Goal: Task Accomplishment & Management: Complete application form

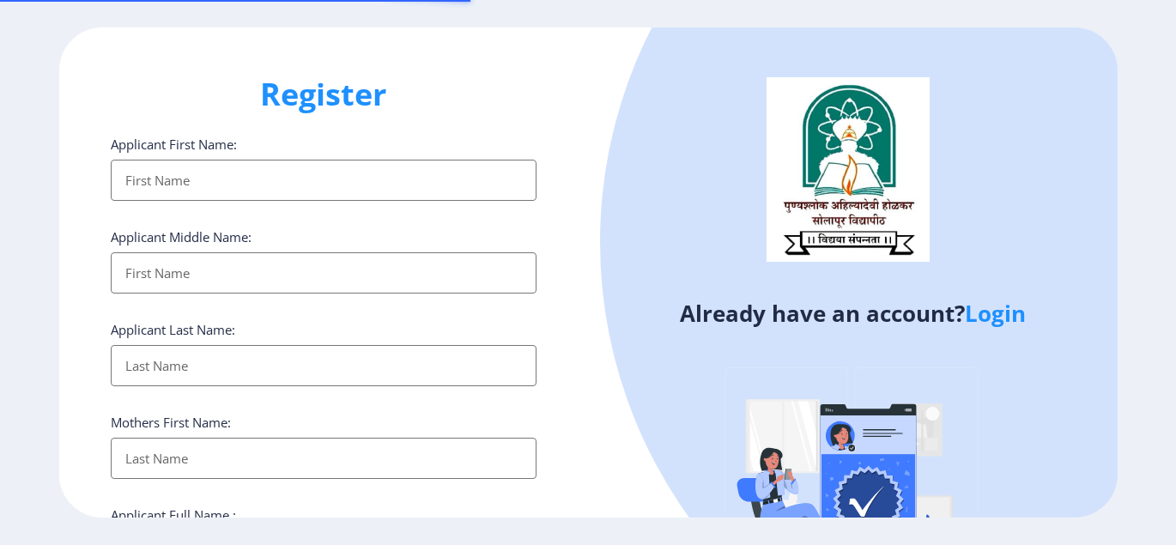
select select
click at [331, 185] on input "Applicant First Name:" at bounding box center [324, 180] width 427 height 41
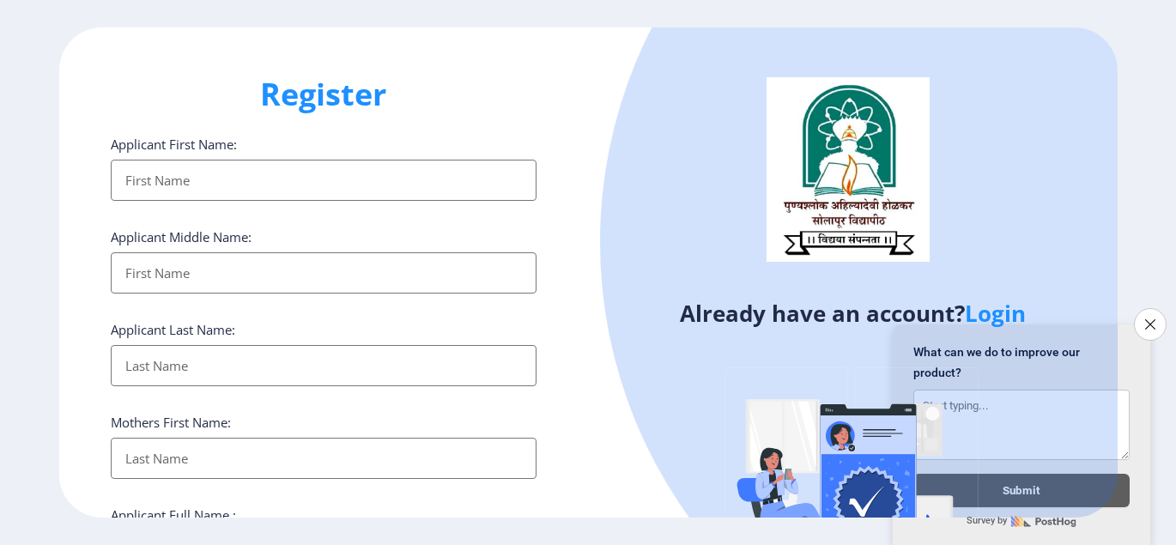
click at [173, 184] on input "Applicant First Name:" at bounding box center [324, 180] width 427 height 41
type input "[PERSON_NAME]"
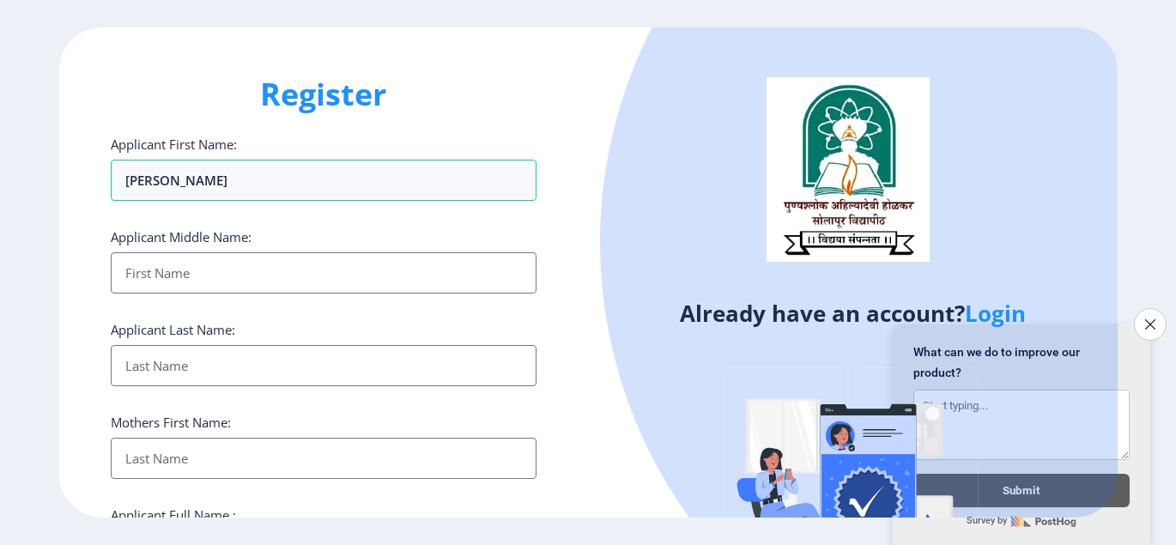
click at [167, 272] on input "Applicant First Name:" at bounding box center [324, 272] width 427 height 41
type input "sanjay"
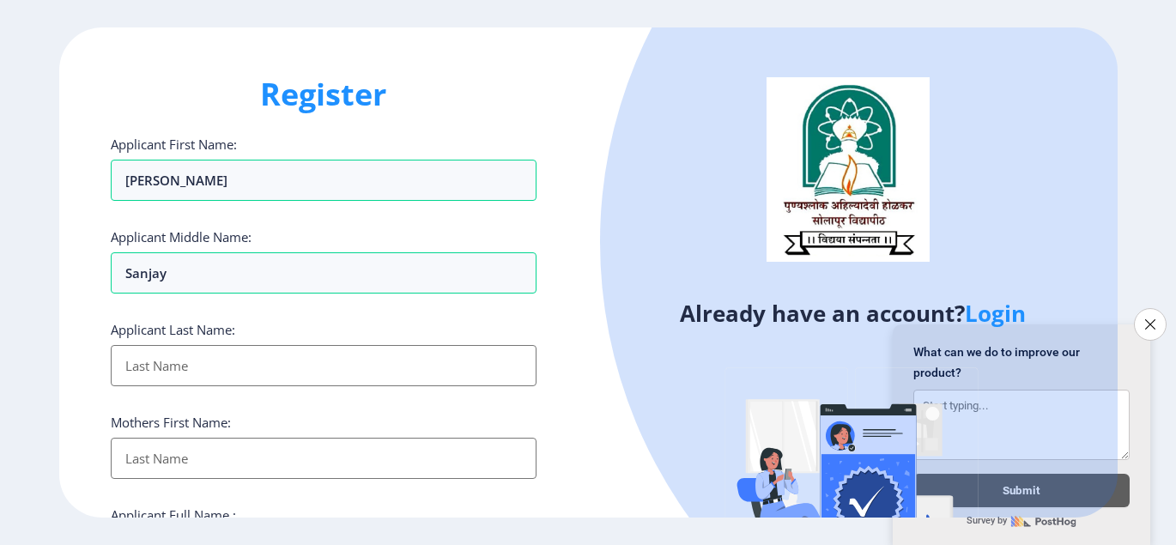
click at [215, 363] on input "Applicant First Name:" at bounding box center [324, 365] width 427 height 41
type input "[PERSON_NAME]"
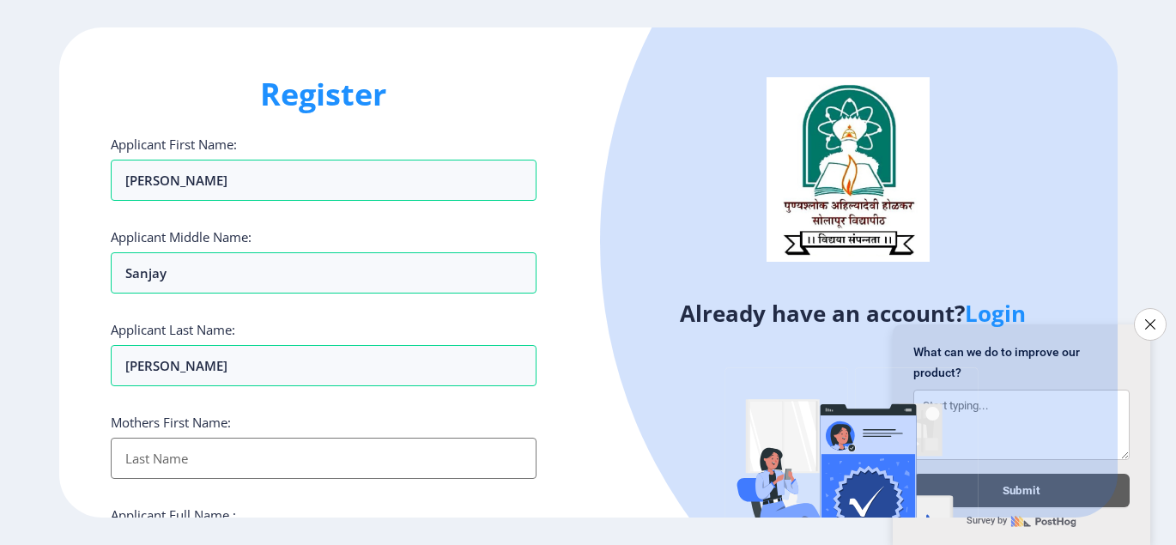
click at [190, 467] on input "Applicant First Name:" at bounding box center [324, 458] width 427 height 41
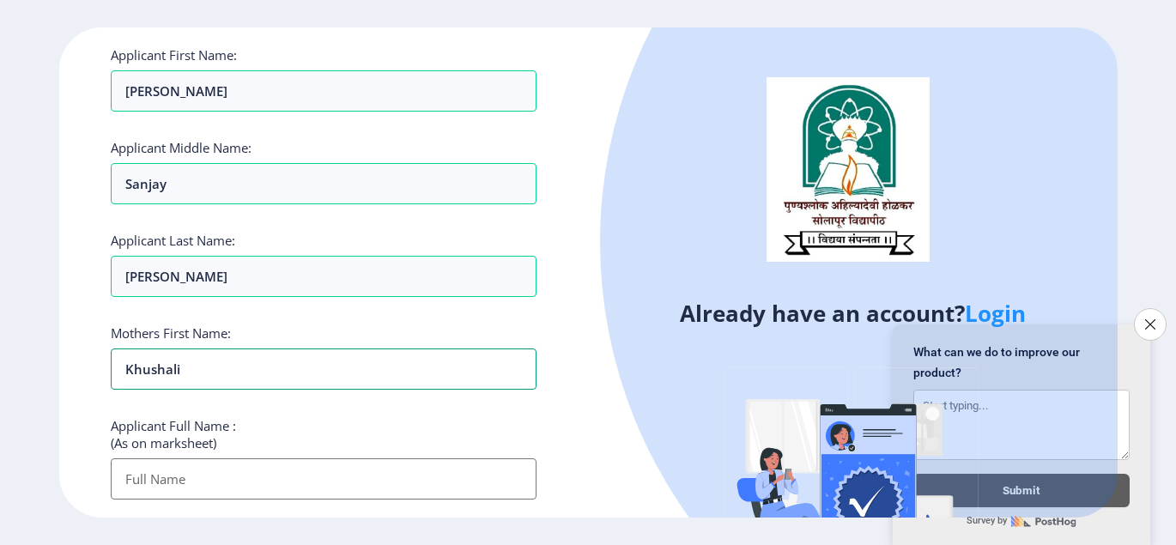
scroll to position [172, 0]
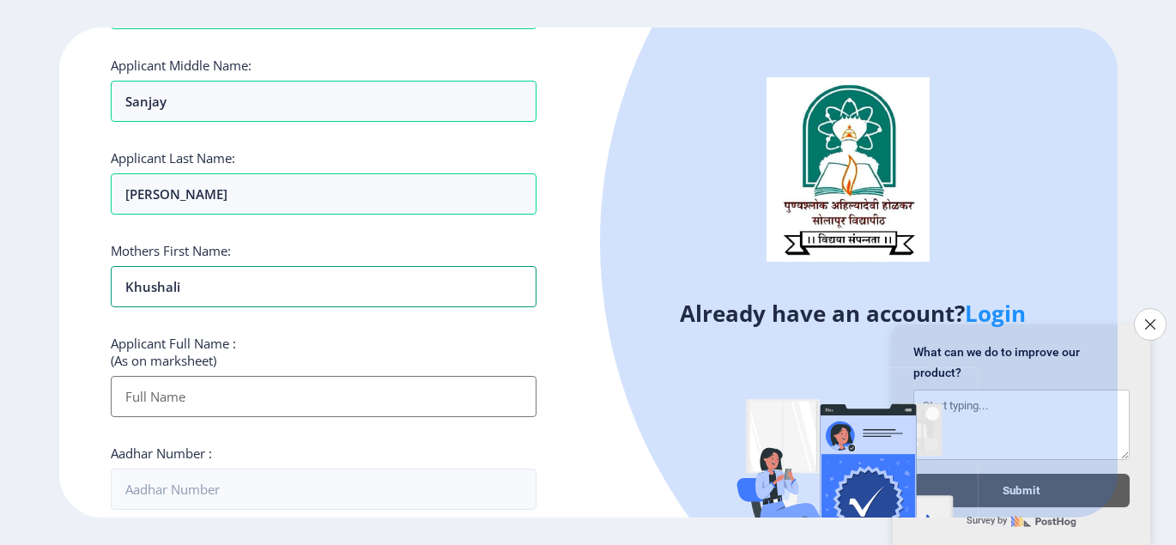
type input "khushali"
click at [214, 404] on input "Applicant First Name:" at bounding box center [324, 396] width 427 height 41
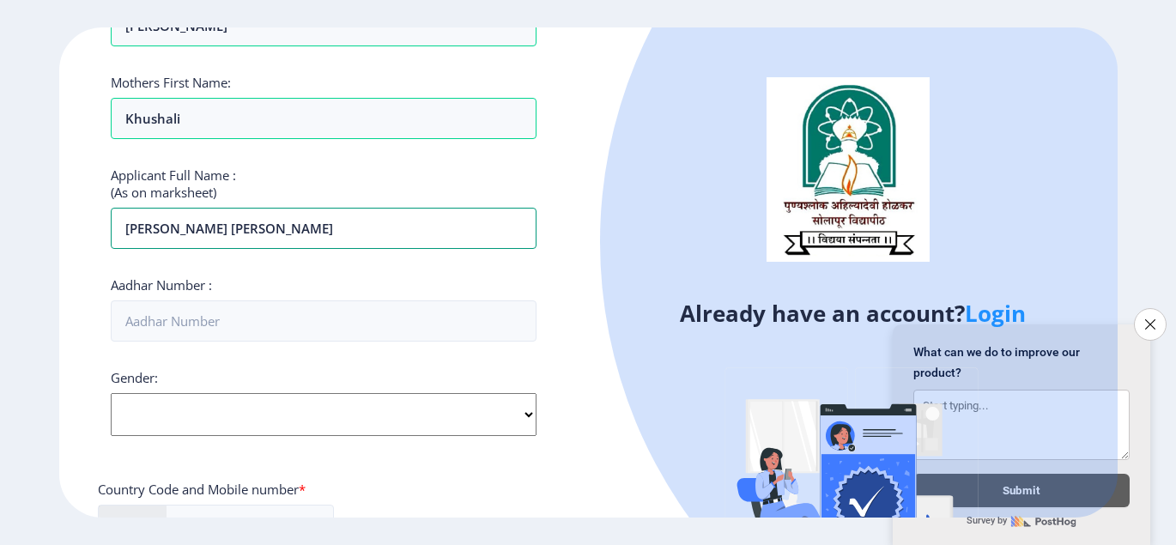
scroll to position [343, 0]
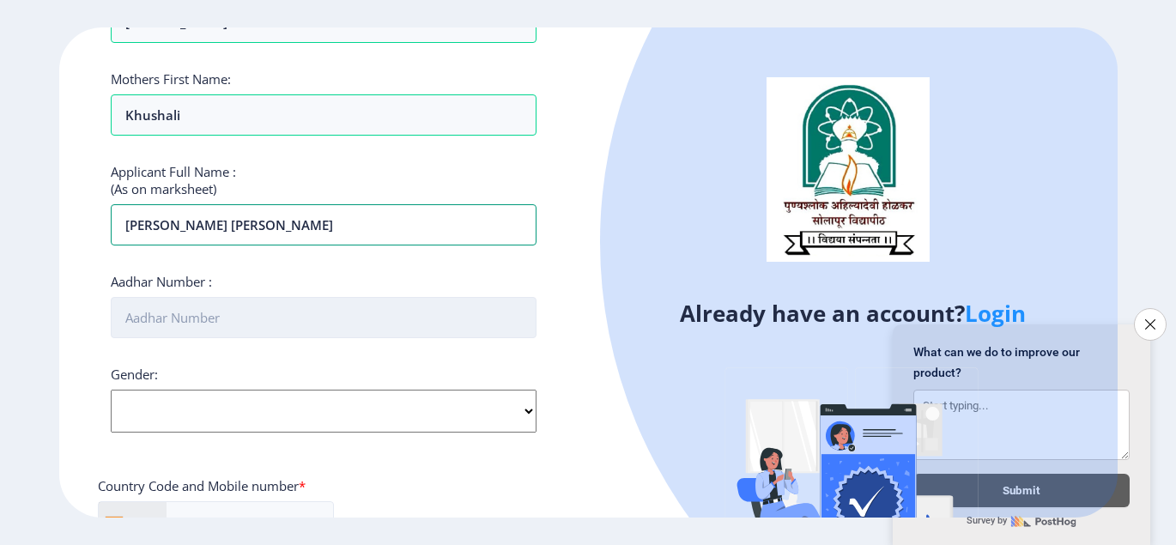
type input "[PERSON_NAME] [PERSON_NAME]"
click at [199, 318] on input "Aadhar Number :" at bounding box center [324, 317] width 427 height 41
type input "530932534005"
click at [179, 403] on select "Select Gender [DEMOGRAPHIC_DATA] [DEMOGRAPHIC_DATA] Other" at bounding box center [324, 411] width 427 height 43
click at [179, 405] on select "Select Gender [DEMOGRAPHIC_DATA] [DEMOGRAPHIC_DATA] Other" at bounding box center [324, 411] width 427 height 43
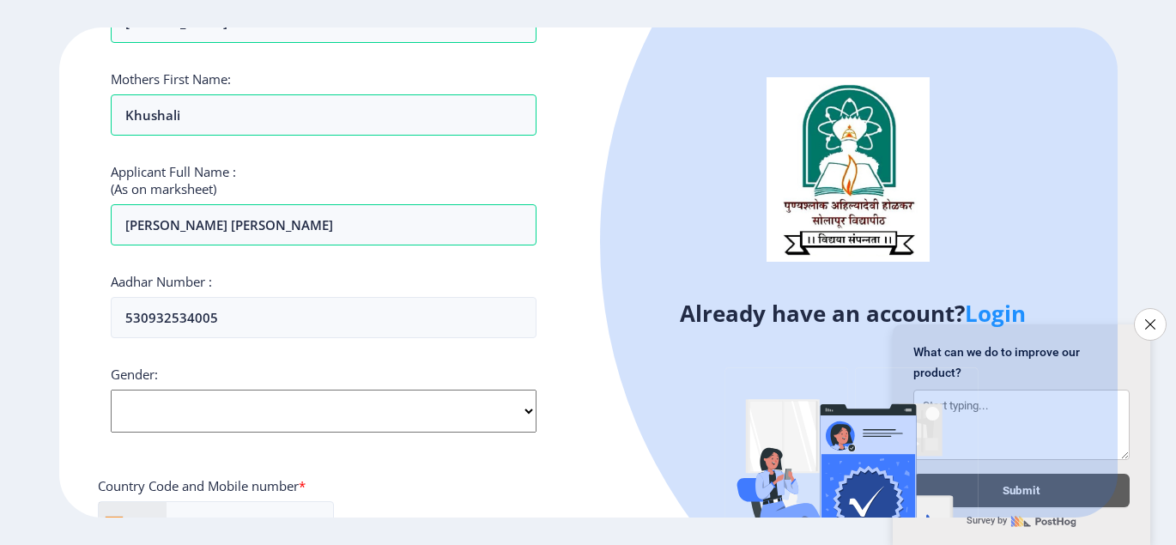
click at [181, 415] on select "Select Gender [DEMOGRAPHIC_DATA] [DEMOGRAPHIC_DATA] Other" at bounding box center [324, 411] width 427 height 43
select select "[DEMOGRAPHIC_DATA]"
click at [111, 390] on select "Select Gender [DEMOGRAPHIC_DATA] [DEMOGRAPHIC_DATA] Other" at bounding box center [324, 411] width 427 height 43
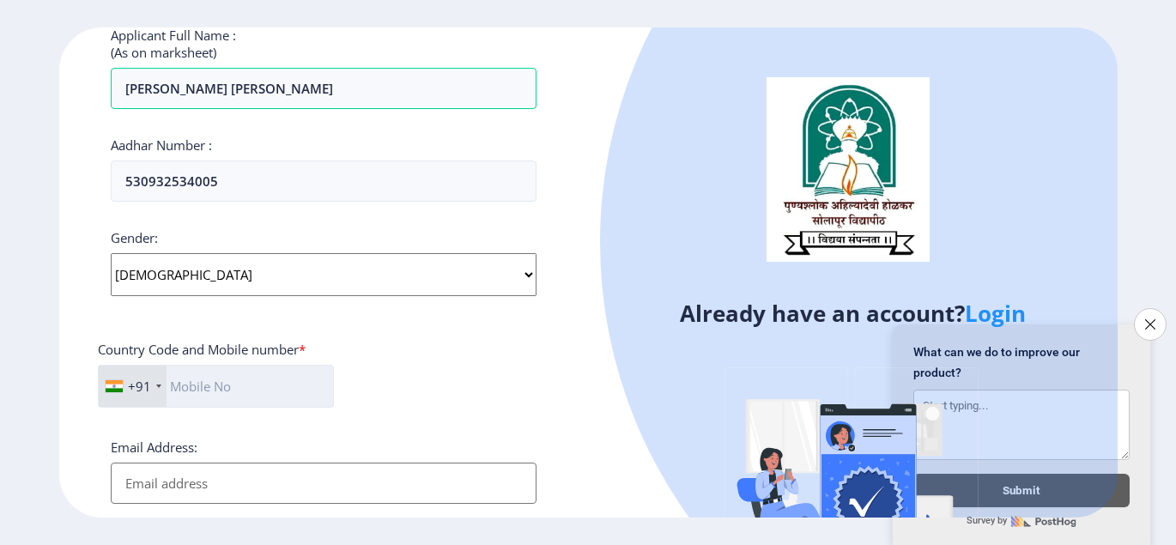
scroll to position [601, 0]
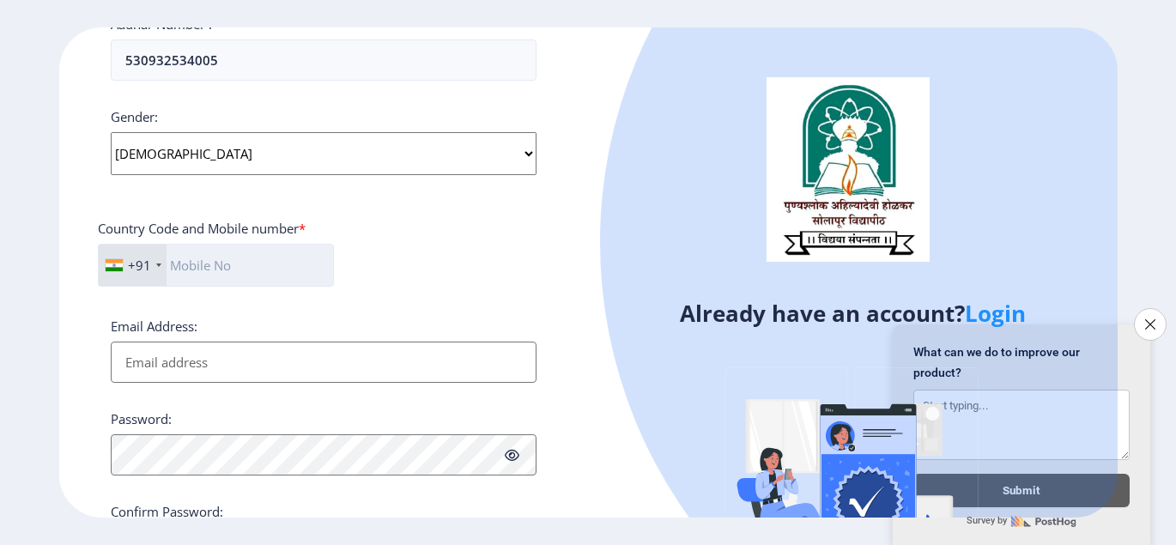
click at [205, 270] on input "text" at bounding box center [216, 265] width 236 height 43
type input "9699084298"
click at [196, 359] on input "Email Address:" at bounding box center [324, 362] width 427 height 41
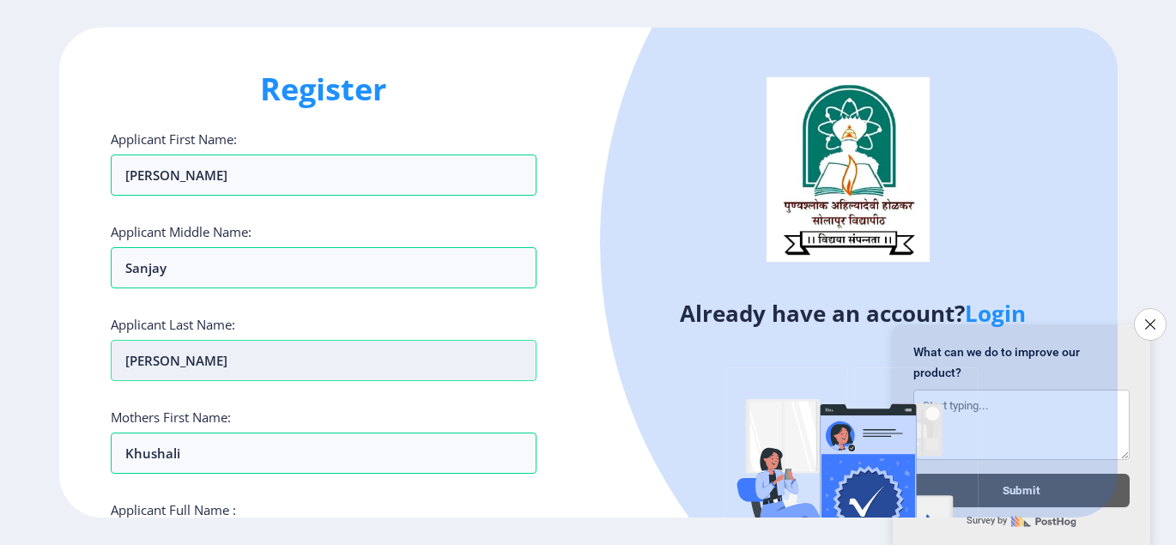
scroll to position [0, 0]
